Goal: Transaction & Acquisition: Obtain resource

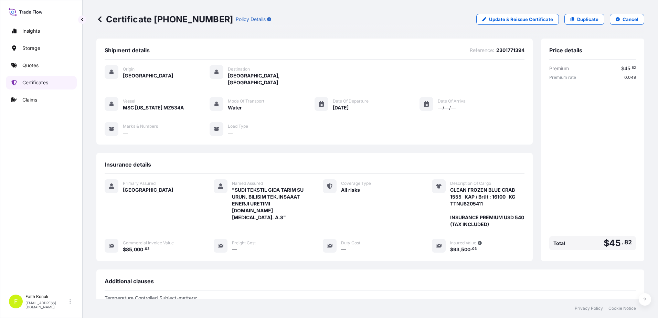
scroll to position [172, 0]
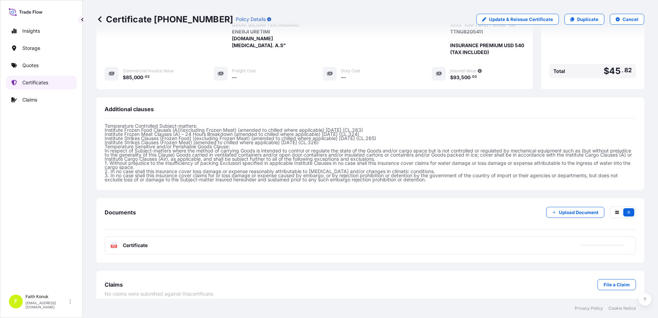
click at [37, 84] on p "Certificates" at bounding box center [35, 82] width 26 height 7
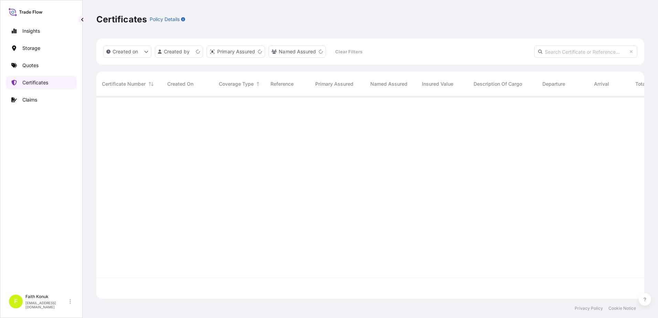
scroll to position [201, 542]
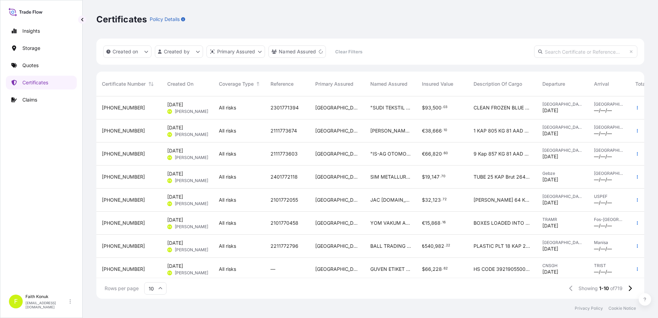
click at [558, 51] on input "text" at bounding box center [585, 51] width 103 height 12
paste input "[PHONE_NUMBER]"
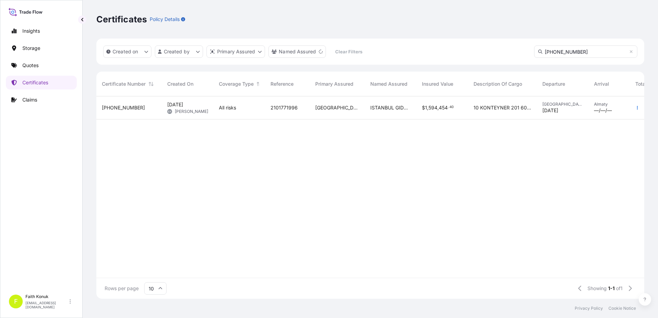
type input "[PHONE_NUMBER]"
click at [250, 107] on div "All risks" at bounding box center [239, 107] width 41 height 7
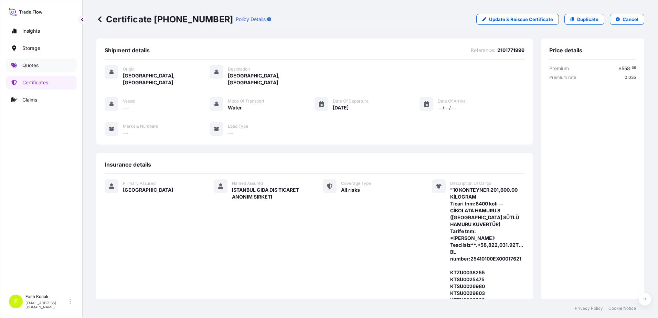
click at [45, 64] on link "Quotes" at bounding box center [41, 65] width 71 height 14
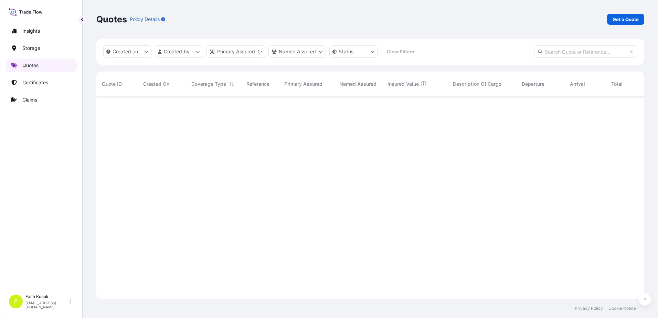
scroll to position [201, 542]
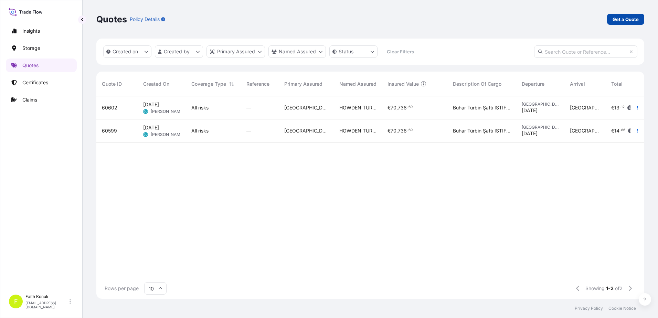
click at [624, 18] on p "Get a Quote" at bounding box center [625, 19] width 26 height 7
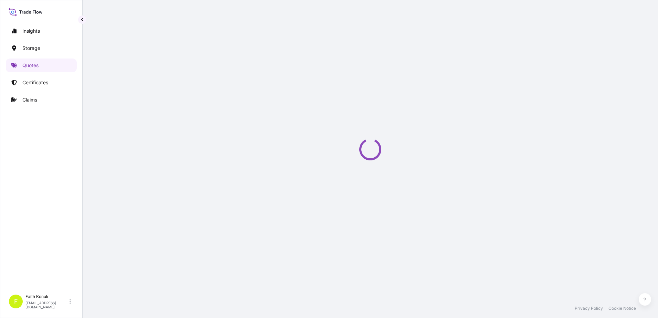
select select "Water"
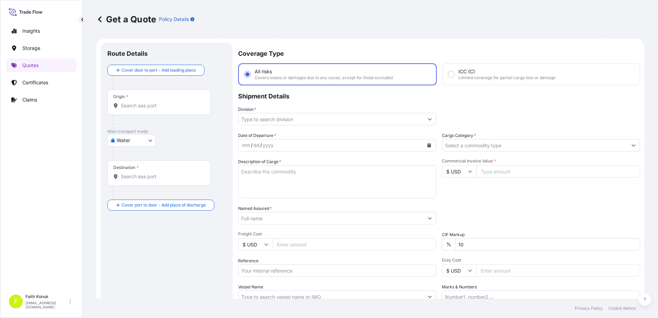
scroll to position [11, 0]
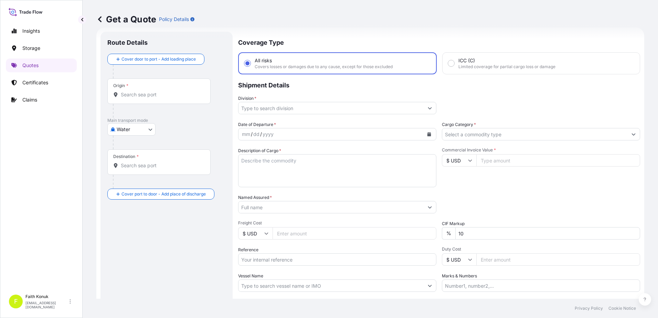
click at [138, 93] on input "Origin *" at bounding box center [161, 94] width 81 height 7
click at [139, 93] on input "Origin * Please select an origin" at bounding box center [161, 94] width 81 height 7
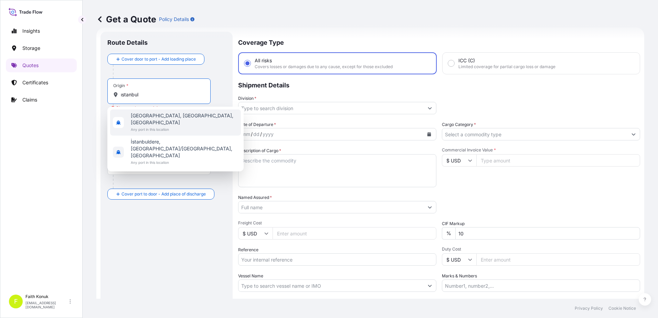
click at [173, 117] on span "[GEOGRAPHIC_DATA], [GEOGRAPHIC_DATA], [GEOGRAPHIC_DATA]" at bounding box center [184, 119] width 107 height 14
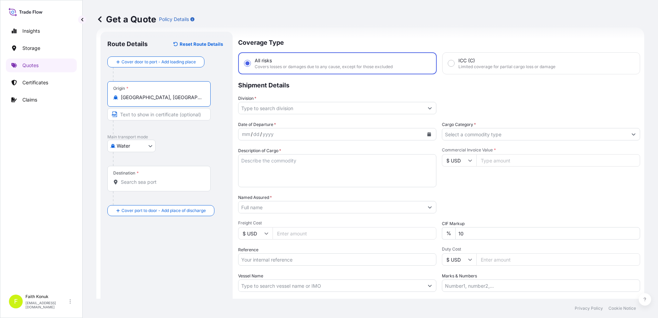
type input "[GEOGRAPHIC_DATA], [GEOGRAPHIC_DATA], [GEOGRAPHIC_DATA]"
click at [137, 186] on div "Destination *" at bounding box center [158, 178] width 103 height 25
click at [137, 185] on input "Destination *" at bounding box center [161, 181] width 81 height 7
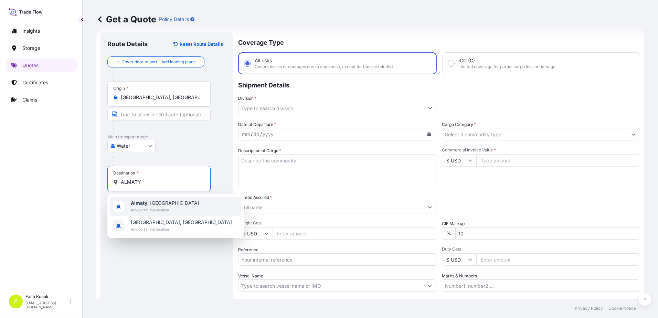
click at [161, 200] on span "[GEOGRAPHIC_DATA] , [GEOGRAPHIC_DATA]" at bounding box center [165, 202] width 68 height 7
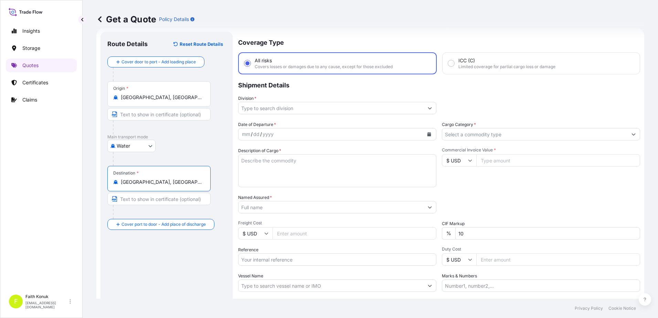
type input "[GEOGRAPHIC_DATA], [GEOGRAPHIC_DATA]"
click at [183, 144] on div "Water Air Water Inland" at bounding box center [166, 146] width 118 height 12
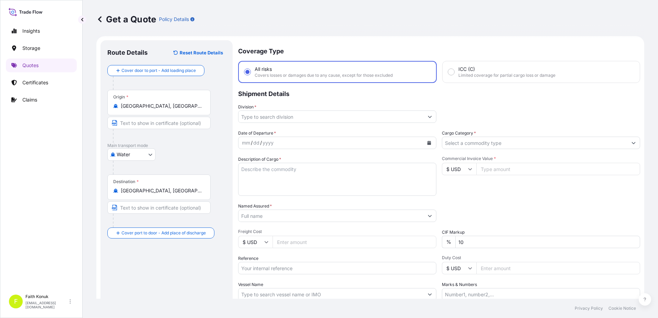
scroll to position [0, 0]
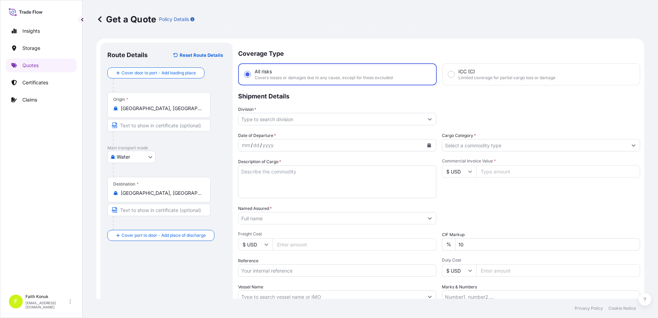
click at [265, 117] on input "Division *" at bounding box center [330, 119] width 185 height 12
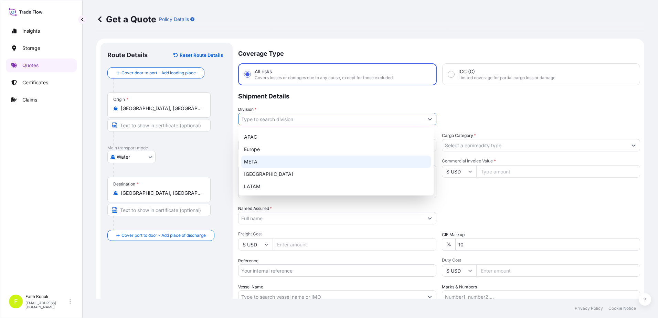
click at [259, 162] on div "META" at bounding box center [335, 161] width 189 height 12
type input "META"
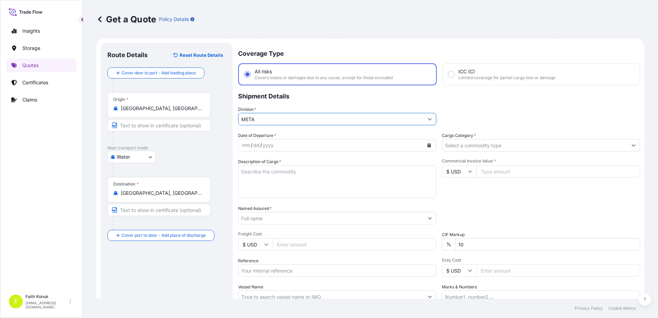
click at [297, 106] on div "Division * META" at bounding box center [337, 115] width 198 height 19
click at [427, 144] on icon "Calendar" at bounding box center [429, 145] width 4 height 4
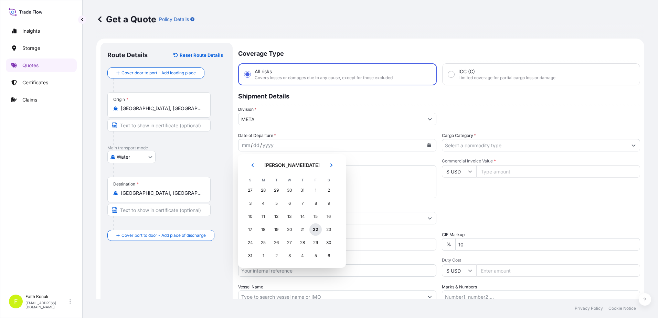
click at [315, 230] on div "22" at bounding box center [315, 229] width 12 height 12
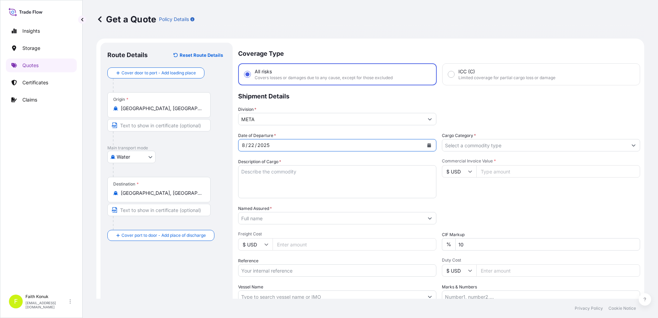
click at [317, 158] on div "Description of Cargo *" at bounding box center [337, 178] width 198 height 40
click at [257, 173] on textarea "Description of Cargo *" at bounding box center [337, 181] width 198 height 33
click at [259, 171] on textarea "Description of Cargo *" at bounding box center [337, 181] width 198 height 33
paste textarea "1 No 18062050 00 00 34 Menşe ülke kodu 35 Brüt ağırlık (kg) 36 Tercih Tar. Tica…"
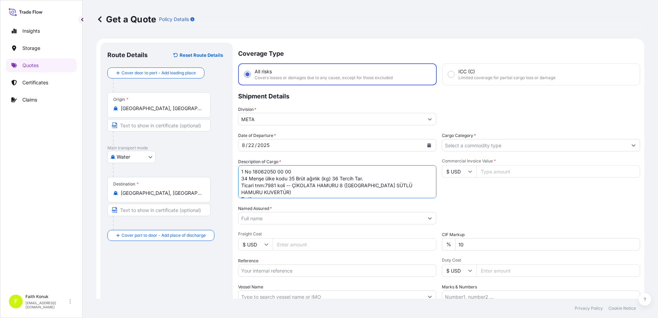
click at [242, 170] on textarea "1 No 18062050 00 00 34 Menşe ülke kodu 35 Brüt ağırlık (kg) 36 Tercih Tar. Tica…" at bounding box center [337, 181] width 198 height 33
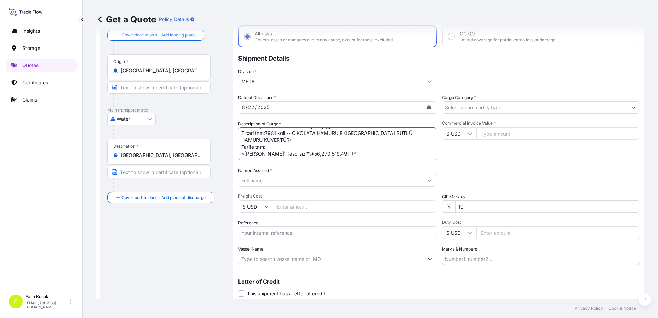
scroll to position [59, 0]
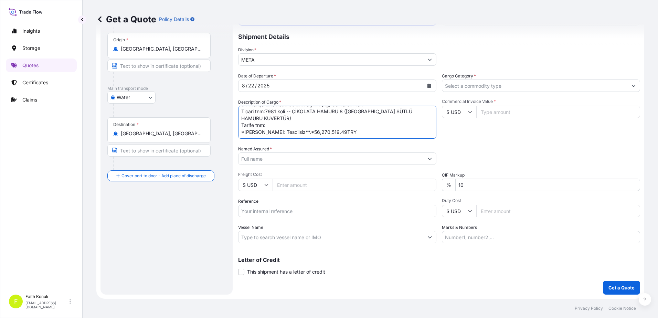
click at [355, 133] on textarea "1 No 18062050 00 00 34 Menşe ülke kodu 35 Brüt ağırlık (kg) 36 Tercih Tar. Tica…" at bounding box center [337, 122] width 198 height 33
click at [264, 126] on textarea "1 No 18062050 00 00 34 Menşe ülke kodu 35 Brüt ağırlık (kg) 36 Tercih Tar. Tica…" at bounding box center [337, 122] width 198 height 33
paste textarea ""25410100EX00018215 --- KTZU004094-6 KTSU003089-3 KTSU002865-9 KTZU000806-0 KTS…"
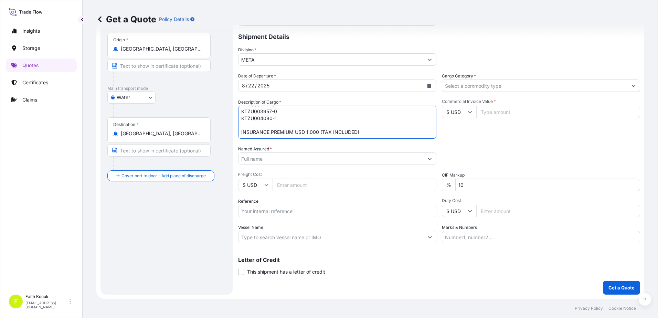
type textarea "1 No 18062050 00 00 34 Menşe ülke kodu 35 Brüt ağırlık (kg) 36 Tercih Tar. Tica…"
click at [267, 154] on input "Named Assured *" at bounding box center [330, 158] width 185 height 12
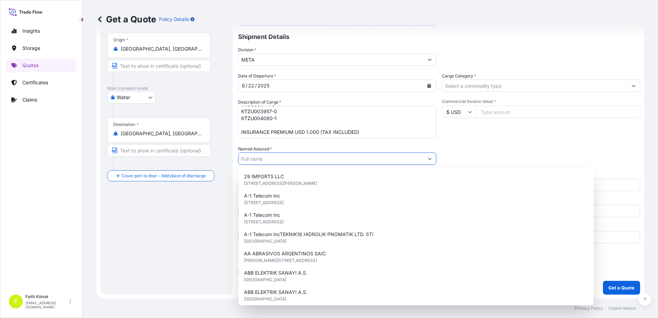
paste input "ISTANBUL GIDA DIS TICARET ANONIM SIRKETI"
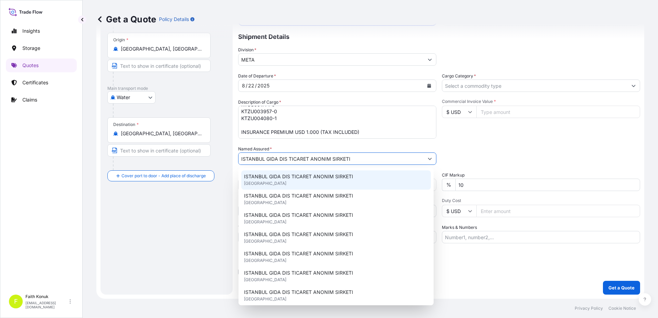
click at [308, 175] on span "ISTANBUL GIDA DIS TICARET ANONIM SIRKETI" at bounding box center [298, 176] width 109 height 7
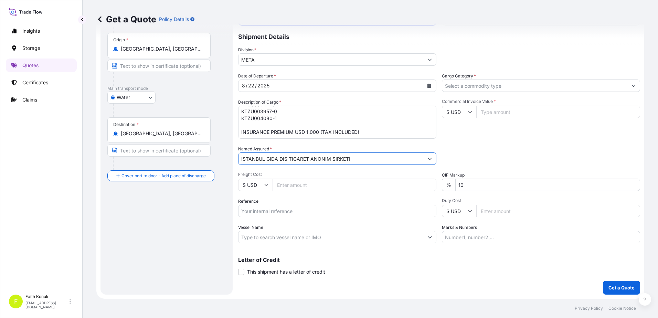
type input "ISTANBUL GIDA DIS TICARET ANONIM SIRKETI"
click at [308, 141] on div "Date of Departure * [DATE] Cargo Category * Description of Cargo * 1 No 1806205…" at bounding box center [439, 158] width 402 height 171
click at [271, 209] on input "Reference" at bounding box center [337, 211] width 198 height 12
click at [259, 208] on input "Reference" at bounding box center [337, 211] width 198 height 12
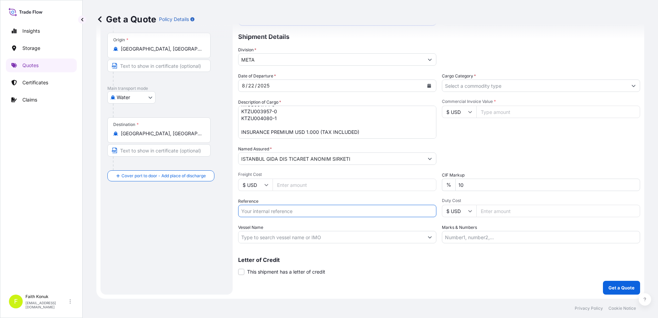
paste input "2101772320"
type input "2101772320"
click at [284, 225] on div "Vessel Name" at bounding box center [337, 233] width 198 height 19
click at [472, 87] on input "Cargo Category *" at bounding box center [534, 85] width 185 height 12
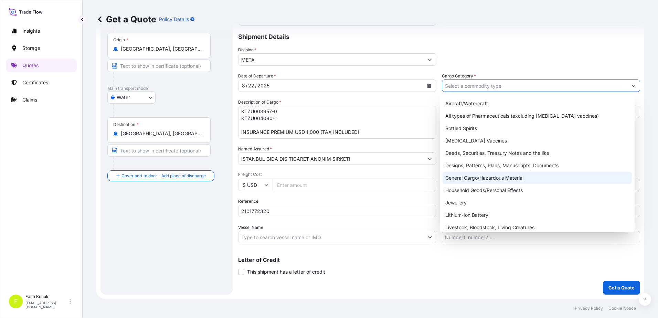
click at [473, 176] on div "General Cargo/Hazardous Material" at bounding box center [536, 178] width 189 height 12
type input "General Cargo/Hazardous Material"
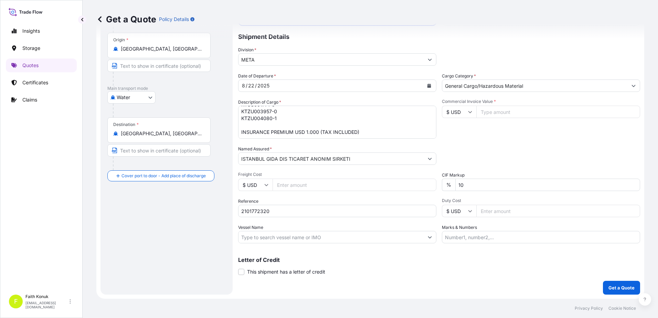
click at [484, 140] on div "Date of Departure * [DATE] Cargo Category * General Cargo/Hazardous Material De…" at bounding box center [439, 158] width 402 height 171
click at [481, 115] on input "Commercial Invoice Value *" at bounding box center [558, 112] width 164 height 12
type input "1431927.97"
click at [483, 264] on div "Letter of Credit This shipment has a letter of credit Letter of credit * Letter…" at bounding box center [439, 266] width 402 height 18
click at [622, 288] on p "Get a Quote" at bounding box center [621, 287] width 26 height 7
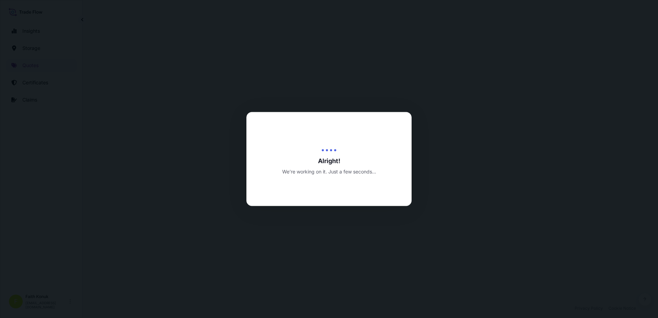
select select "Water"
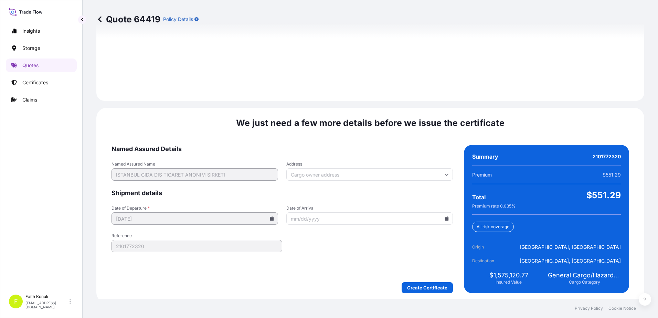
scroll to position [979, 0]
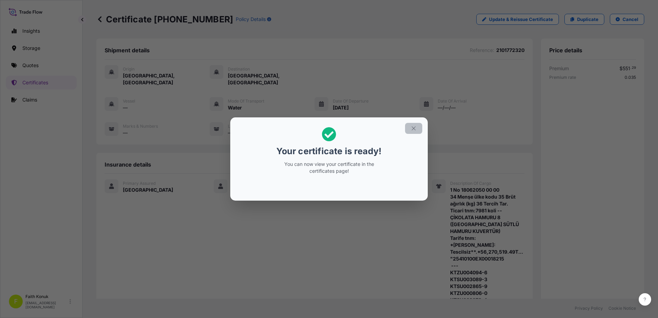
click at [415, 133] on button "button" at bounding box center [413, 128] width 17 height 11
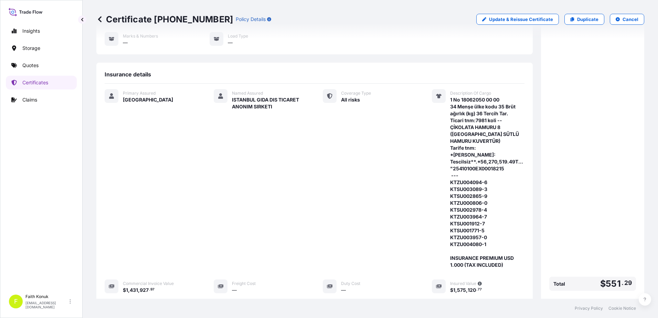
scroll to position [202, 0]
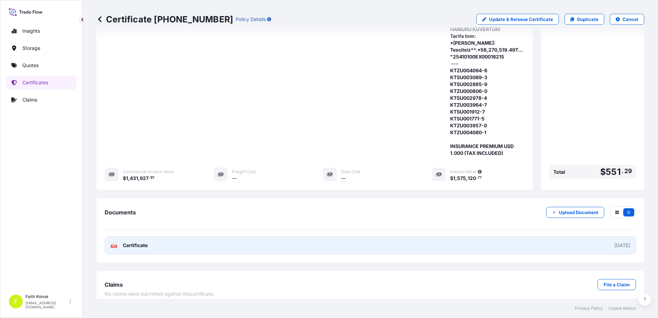
click at [123, 242] on span "Certificate" at bounding box center [135, 245] width 25 height 7
